Goal: Task Accomplishment & Management: Complete application form

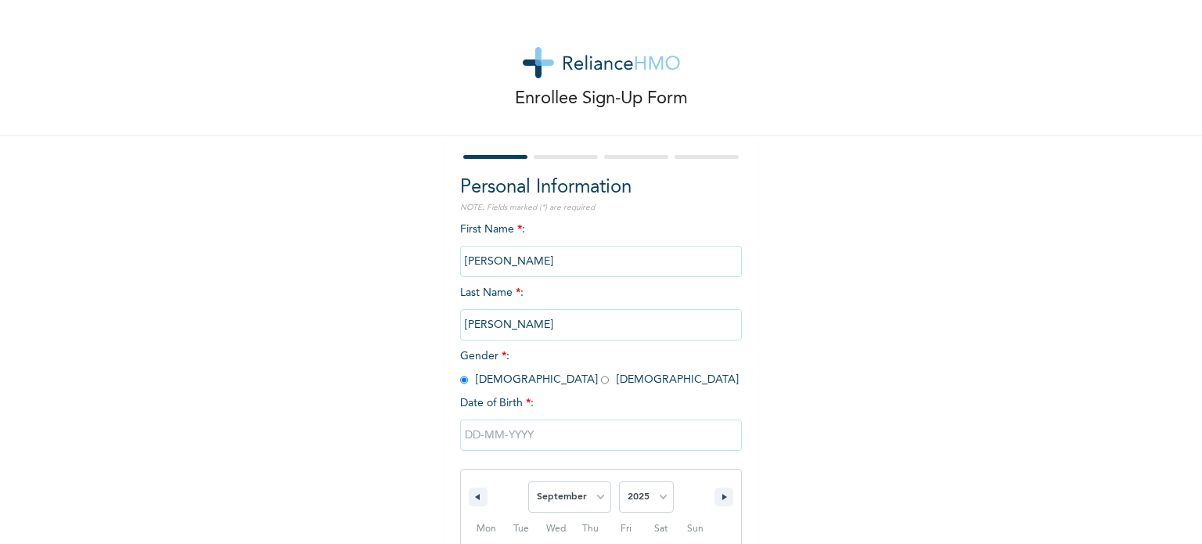
select select "8"
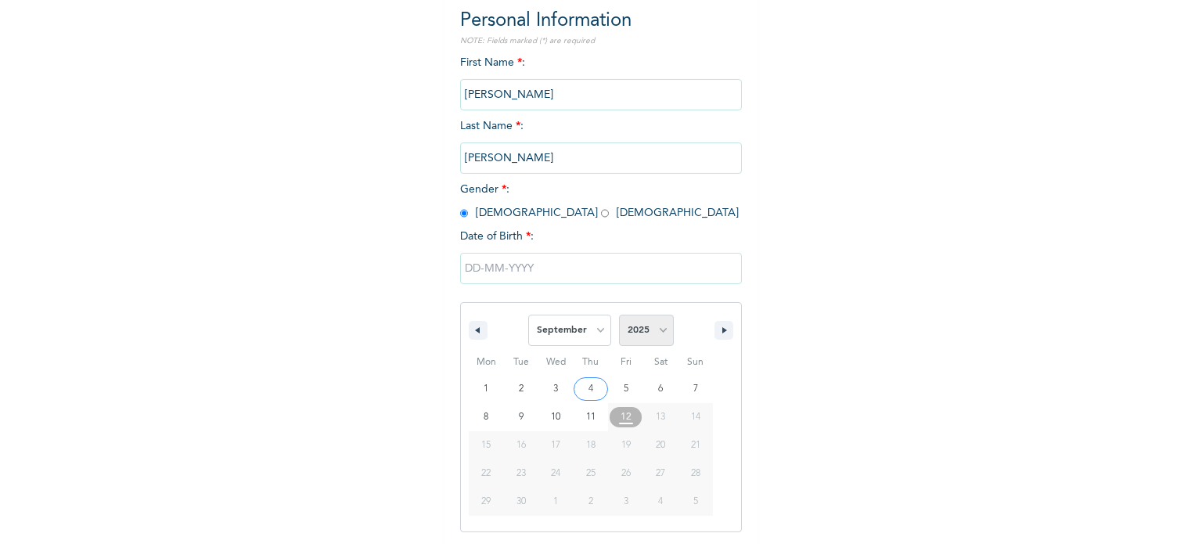
click at [654, 333] on select "2025 2024 2023 2022 2021 2020 2019 2018 2017 2016 2015 2014 2013 2012 2011 2010…" at bounding box center [646, 330] width 55 height 31
select select "1974"
click at [619, 315] on select "2025 2024 2023 2022 2021 2020 2019 2018 2017 2016 2015 2014 2013 2012 2011 2010…" at bounding box center [646, 330] width 55 height 31
click at [596, 330] on select "January February March April May June July August September October November De…" at bounding box center [569, 330] width 83 height 31
select select "3"
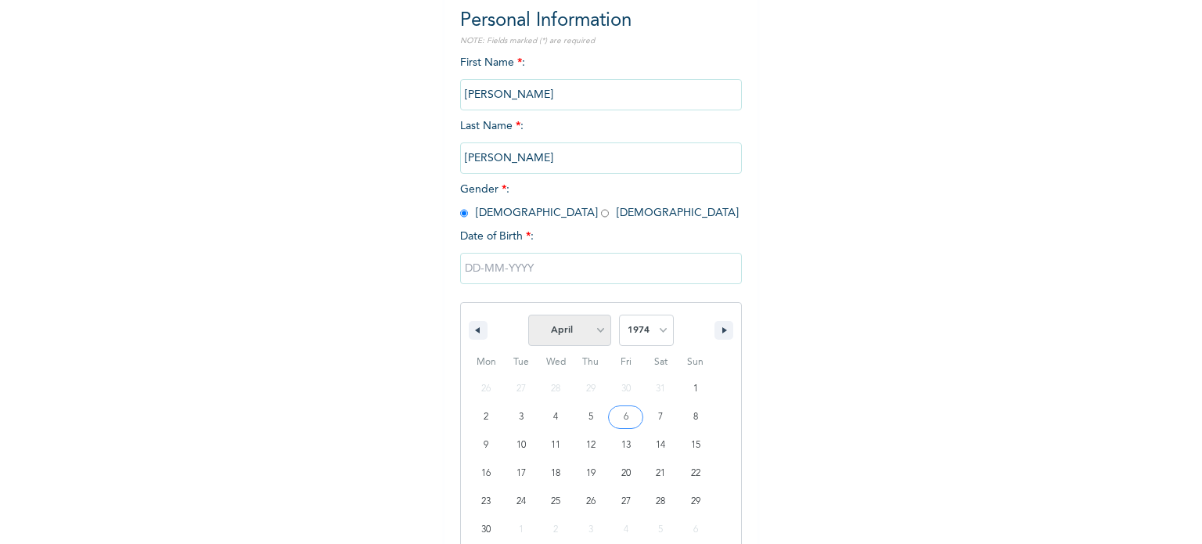
click at [528, 315] on select "January February March April May June July August September October November De…" at bounding box center [569, 330] width 83 height 31
type input "[DATE]"
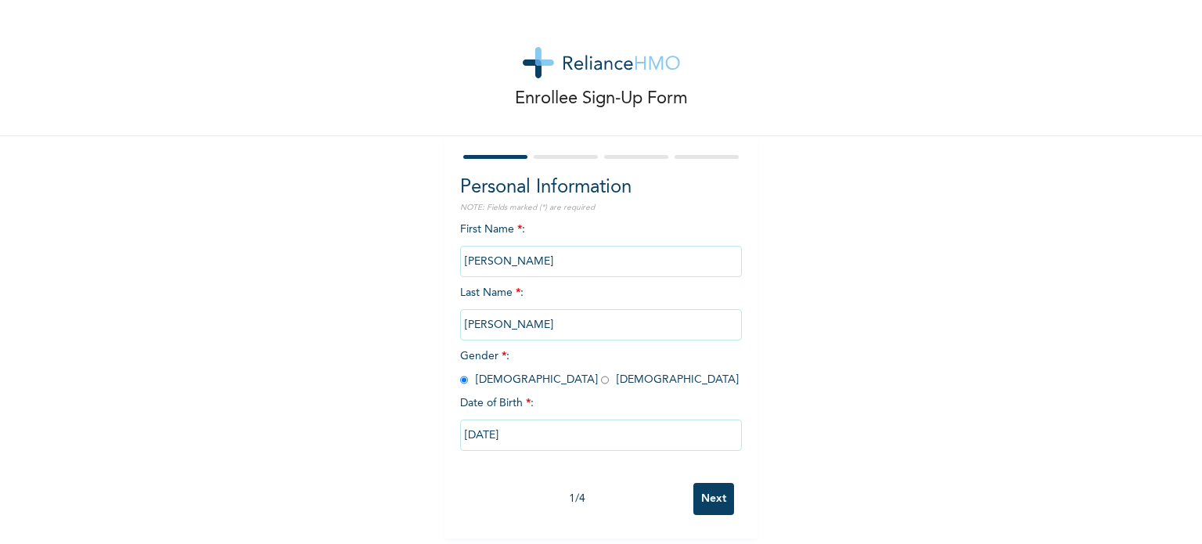
click at [708, 490] on input "Next" at bounding box center [713, 499] width 41 height 32
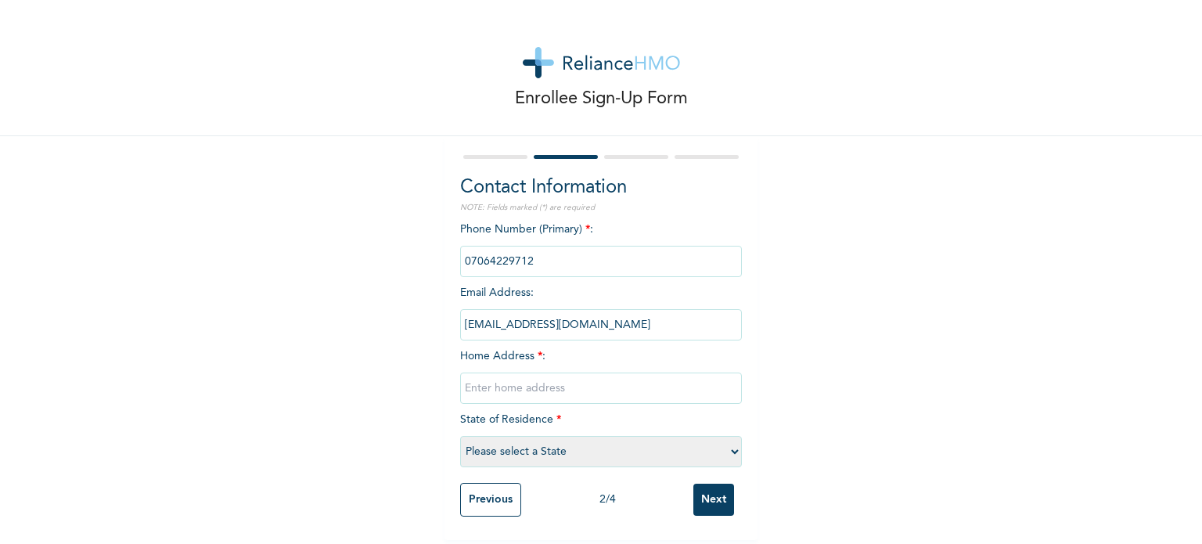
scroll to position [7, 0]
click at [540, 376] on input "text" at bounding box center [601, 387] width 282 height 31
type input "BY [GEOGRAPHIC_DATA], [GEOGRAPHIC_DATA], MPAPE ABUJA"
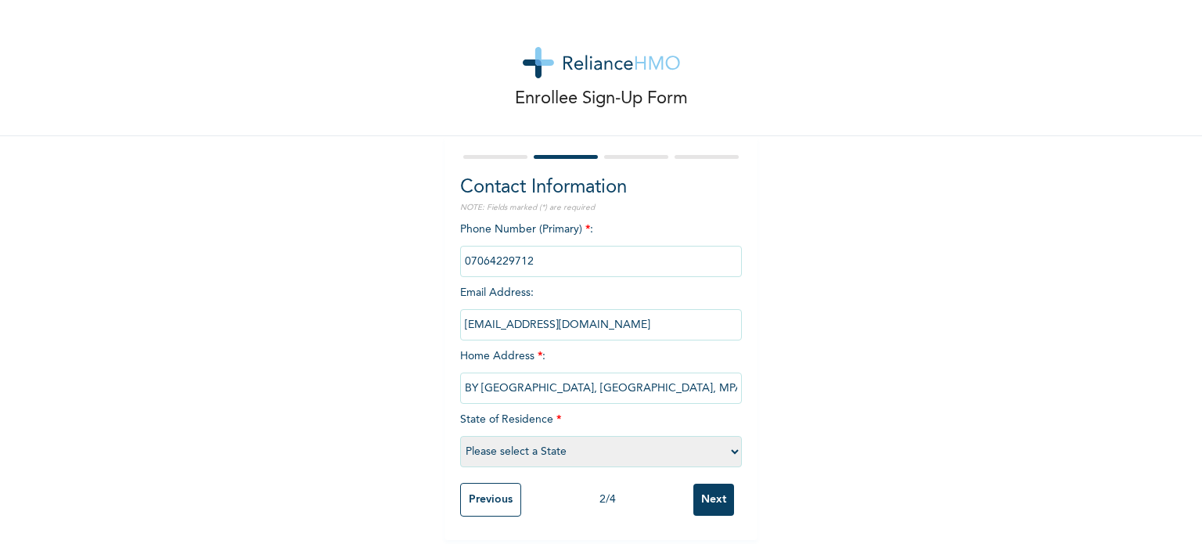
click at [727, 441] on select "Please select a State [PERSON_NAME] (FCT) [PERSON_NAME] Ibom [GEOGRAPHIC_DATA] …" at bounding box center [601, 451] width 282 height 31
select select "15"
click at [460, 436] on select "Please select a State [PERSON_NAME] (FCT) [PERSON_NAME] Ibom [GEOGRAPHIC_DATA] …" at bounding box center [601, 451] width 282 height 31
click at [707, 491] on input "Next" at bounding box center [713, 500] width 41 height 32
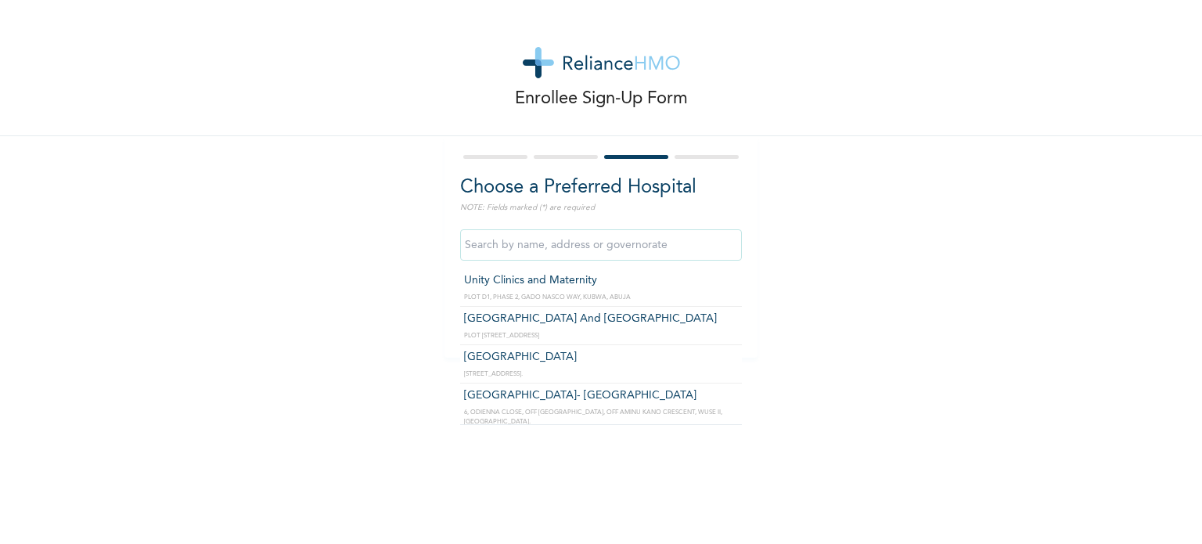
click at [516, 246] on input "text" at bounding box center [601, 244] width 282 height 31
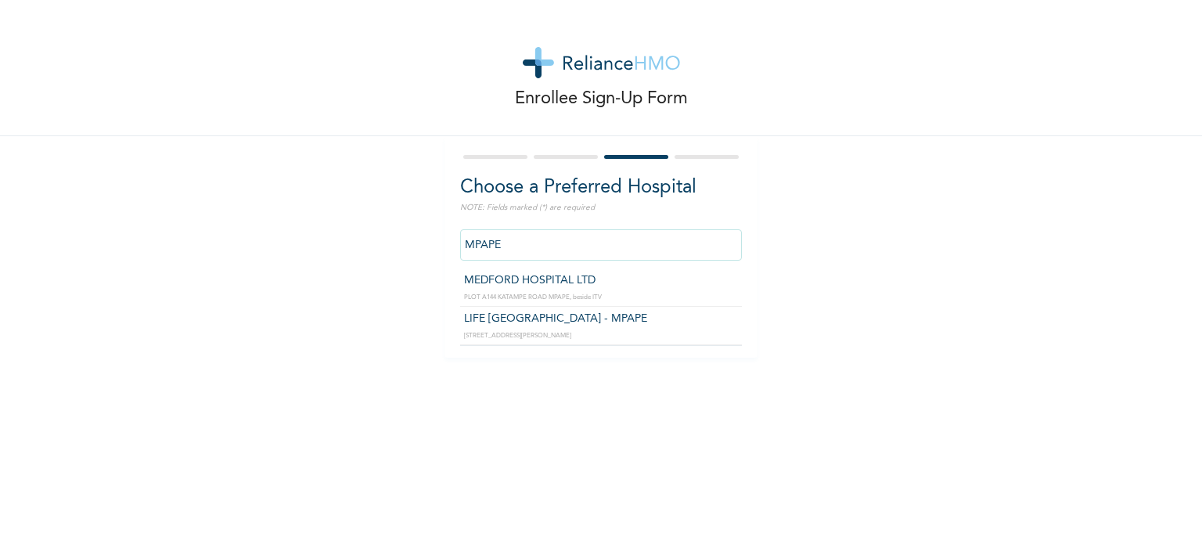
type input "MEDFORD HOSPITAL LTD"
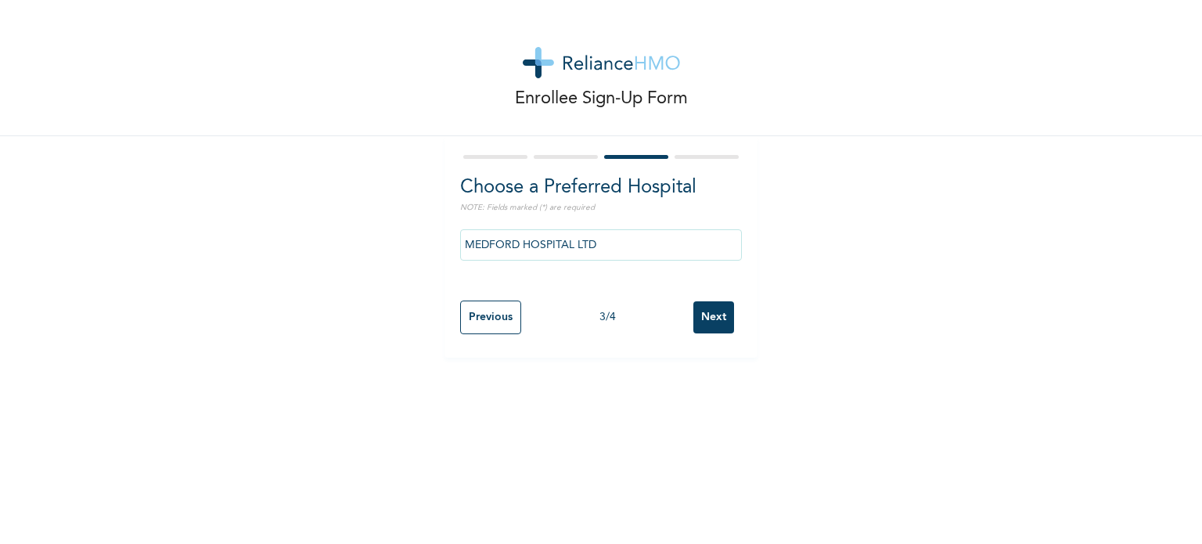
click at [713, 315] on input "Next" at bounding box center [713, 317] width 41 height 32
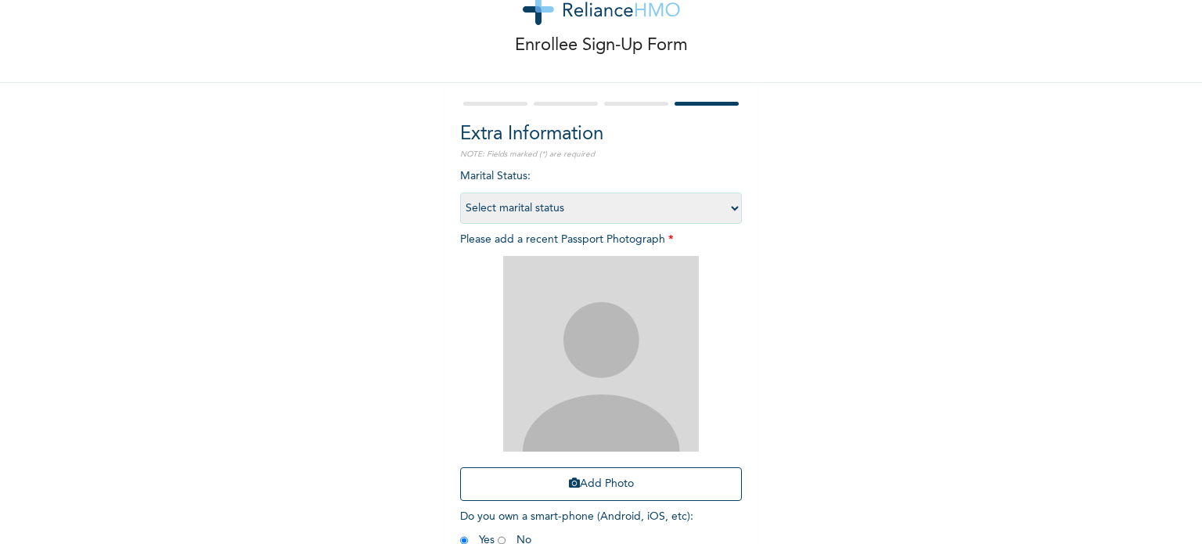
scroll to position [78, 0]
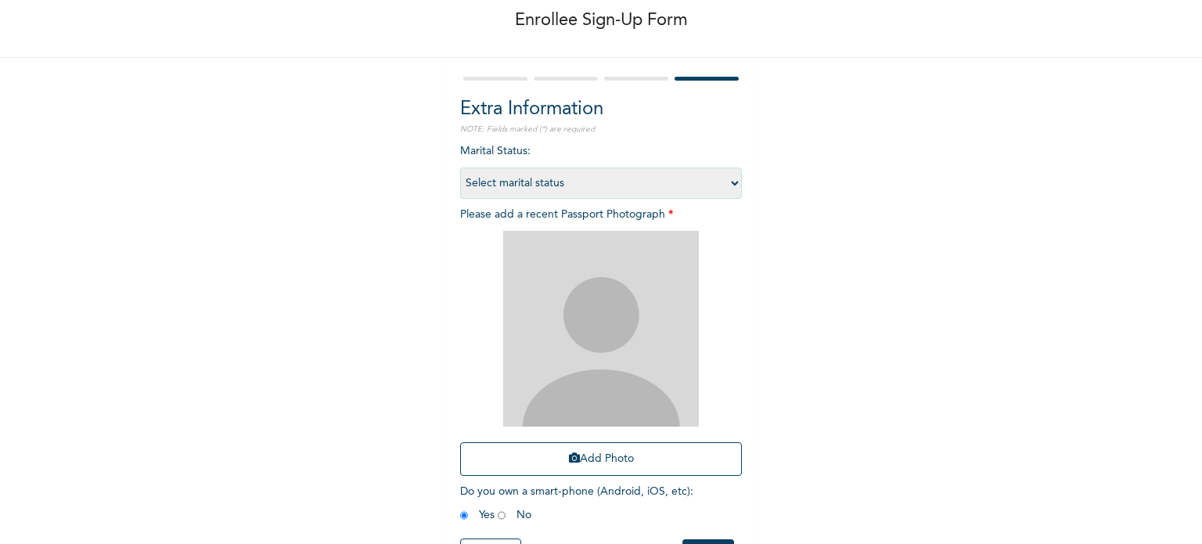
click at [600, 319] on img at bounding box center [601, 329] width 196 height 196
click at [584, 405] on img at bounding box center [601, 329] width 196 height 196
click at [606, 459] on button "Add Photo" at bounding box center [601, 459] width 282 height 34
click at [558, 180] on select "Select marital status [DEMOGRAPHIC_DATA] Married [DEMOGRAPHIC_DATA] Widow/[DEMO…" at bounding box center [601, 182] width 282 height 31
select select "2"
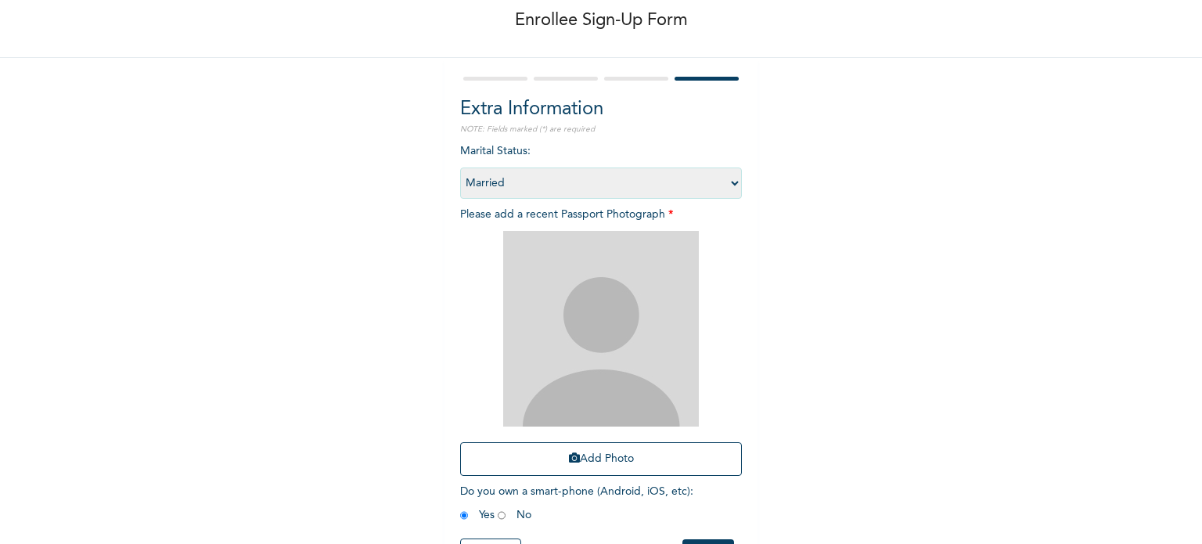
click at [460, 167] on select "Select marital status [DEMOGRAPHIC_DATA] Married [DEMOGRAPHIC_DATA] Widow/[DEMO…" at bounding box center [601, 182] width 282 height 31
click at [615, 450] on button "Add Photo" at bounding box center [601, 459] width 282 height 34
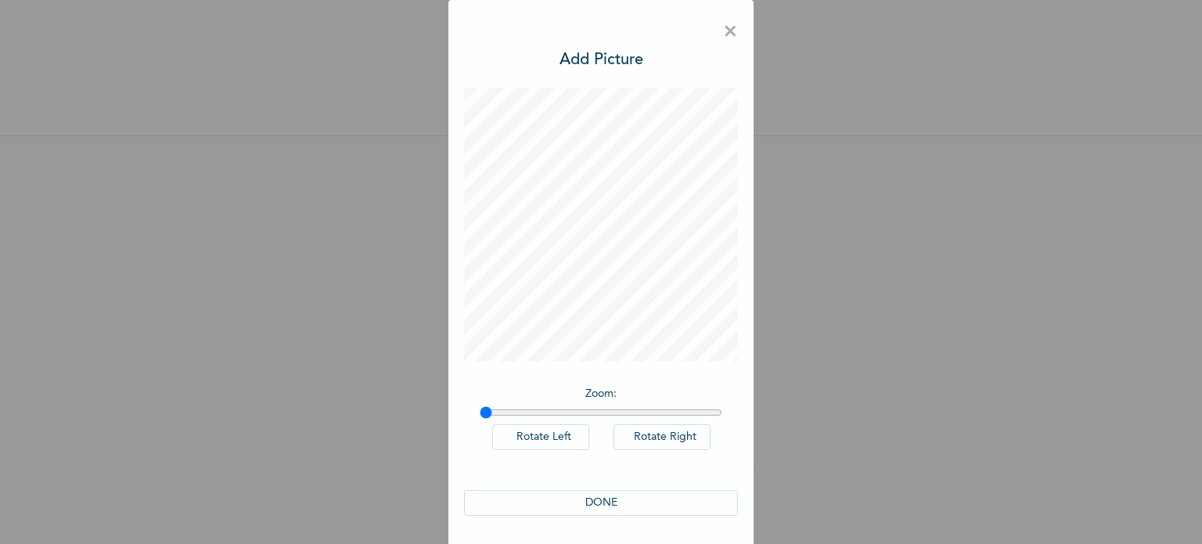
scroll to position [0, 0]
click at [638, 503] on button "DONE" at bounding box center [601, 503] width 274 height 26
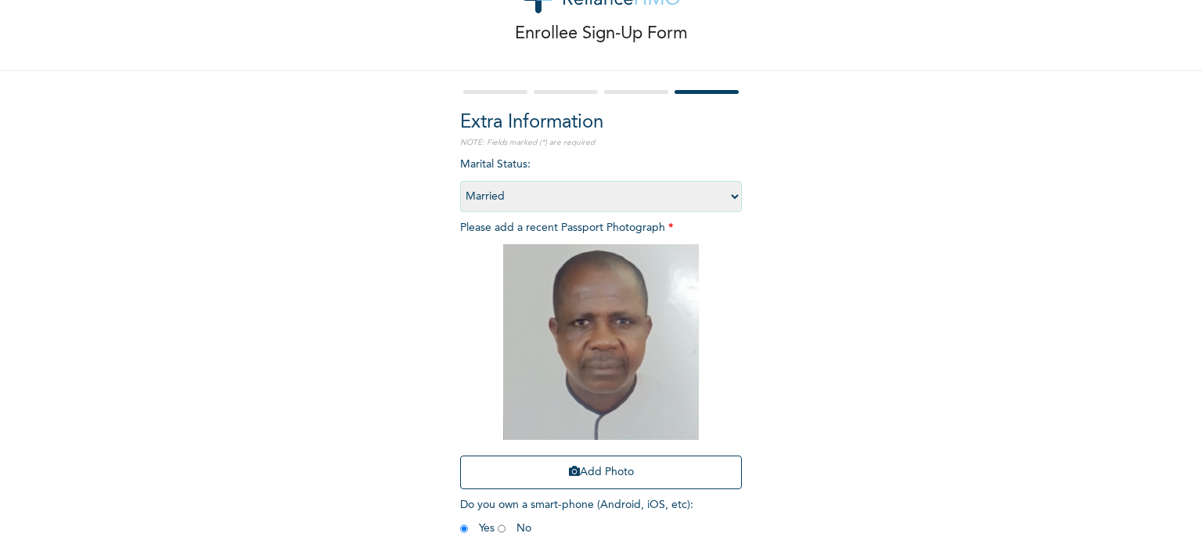
scroll to position [141, 0]
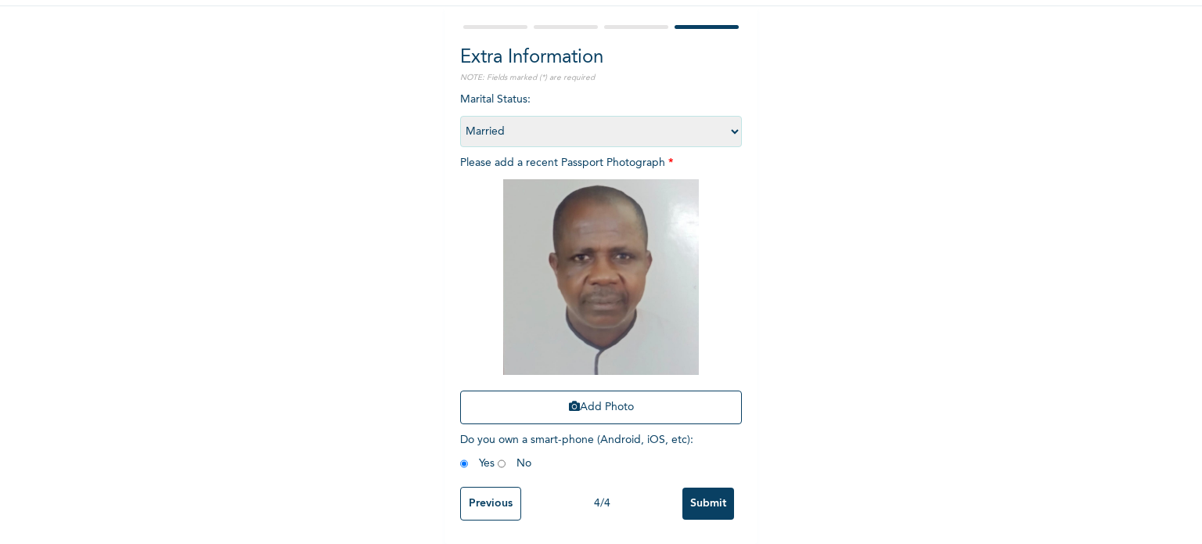
click at [720, 487] on input "Submit" at bounding box center [708, 503] width 52 height 32
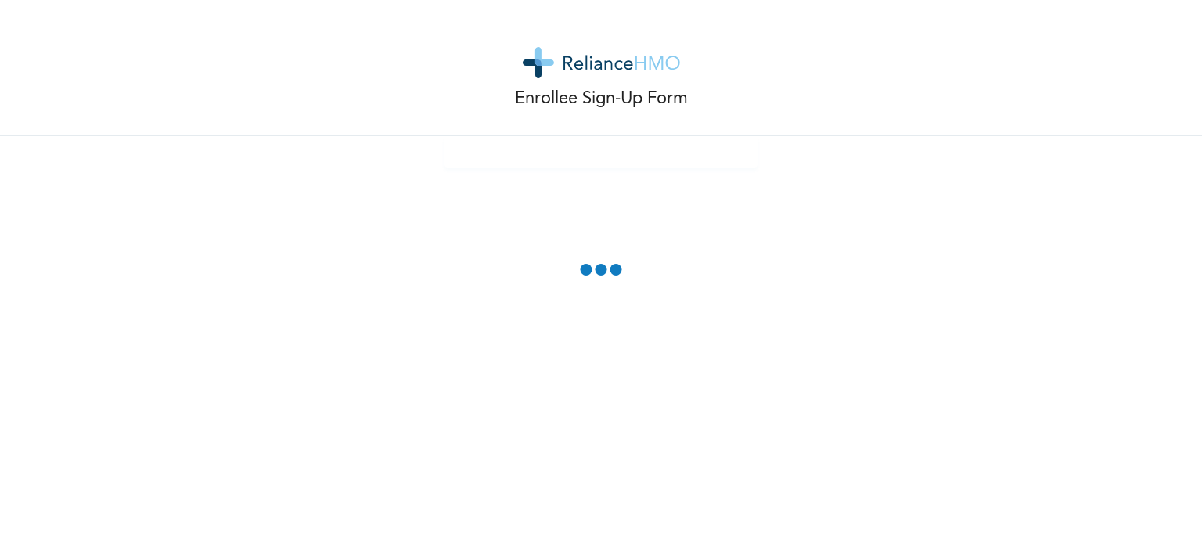
scroll to position [0, 0]
